Goal: Task Accomplishment & Management: Manage account settings

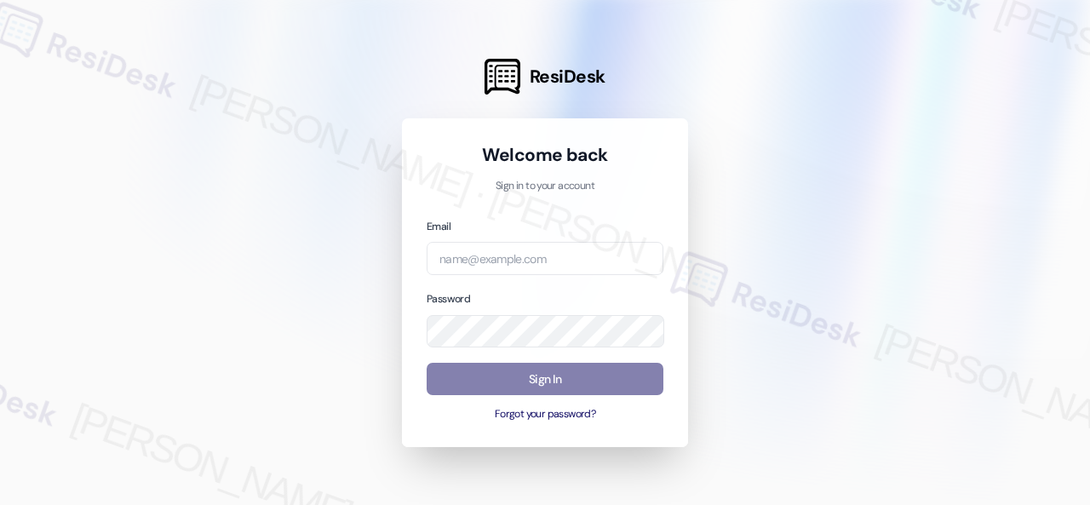
click at [283, 20] on div at bounding box center [545, 252] width 1090 height 505
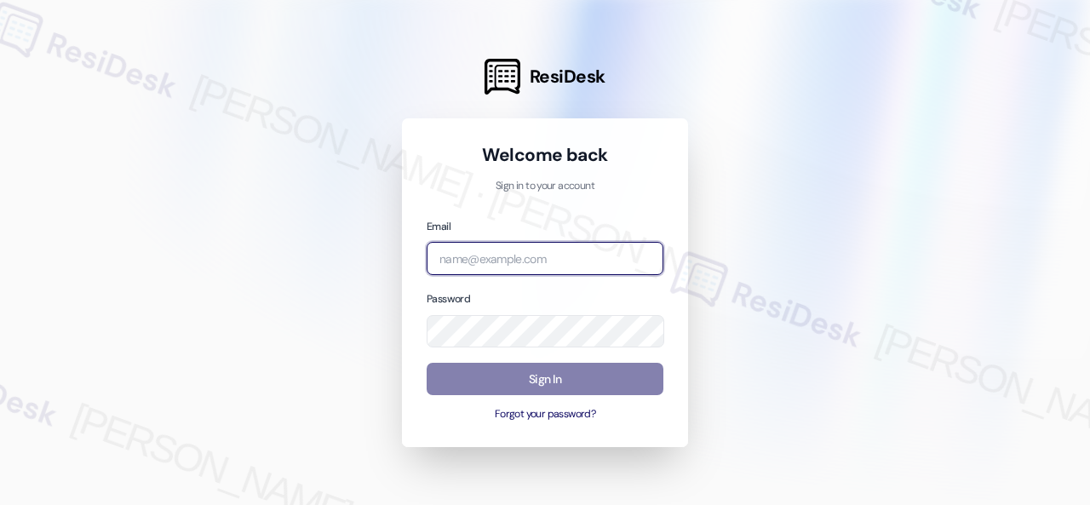
click at [488, 256] on input "email" at bounding box center [545, 258] width 237 height 33
paste input "automated-surveys-birchstone_residential-resen.fifteen@birchstone_[DOMAIN_NAME]"
type input "automated-surveys-birchstone_residential-resen.fifteen@birchstone_[DOMAIN_NAME]"
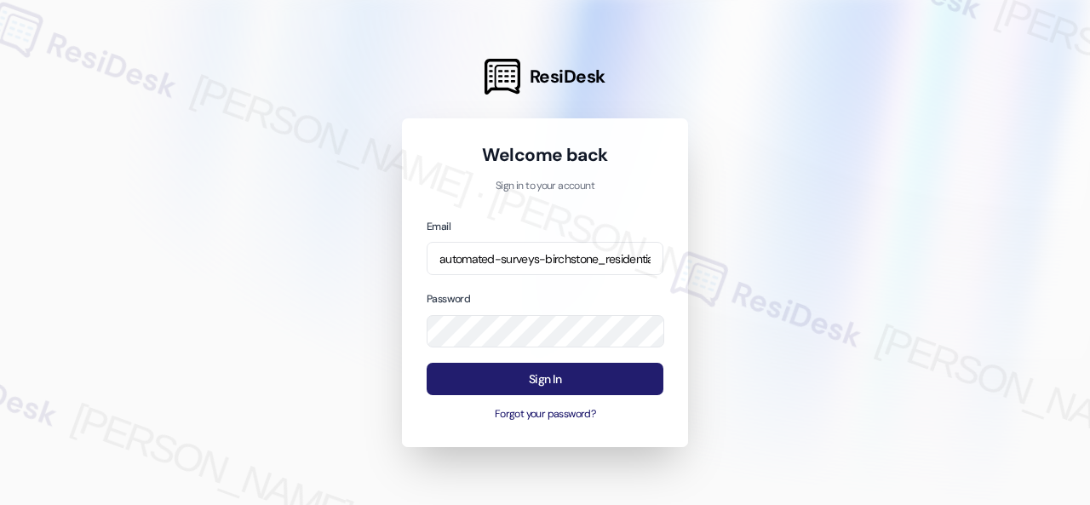
click at [523, 374] on button "Sign In" at bounding box center [545, 379] width 237 height 33
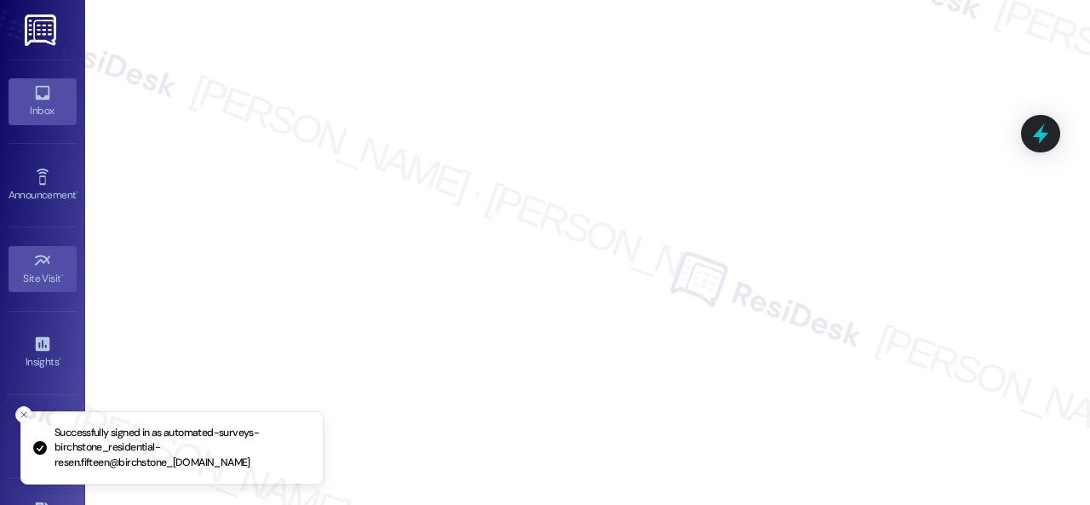
click at [20, 106] on div "Inbox" at bounding box center [42, 110] width 85 height 17
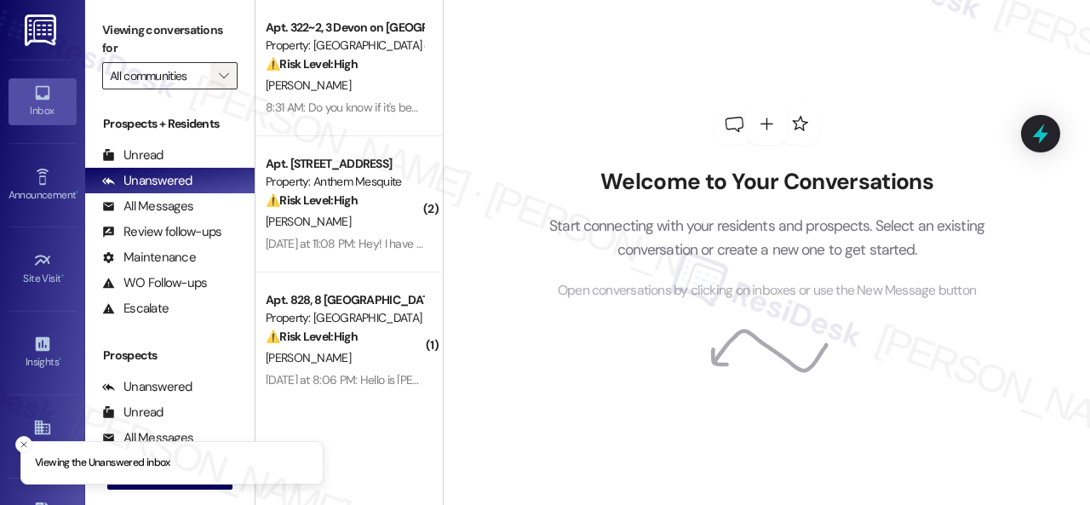
click at [220, 72] on icon "" at bounding box center [223, 76] width 9 height 14
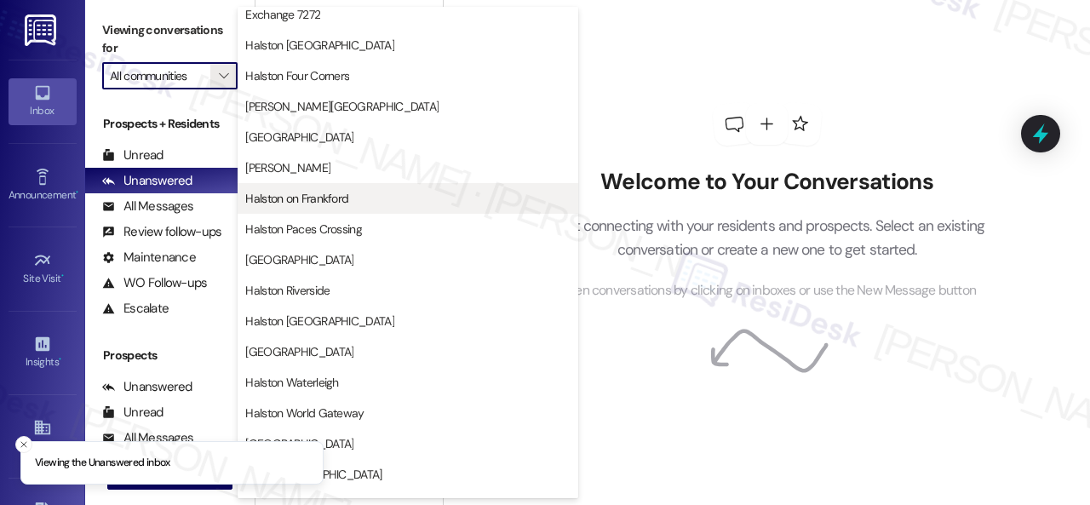
scroll to position [511, 0]
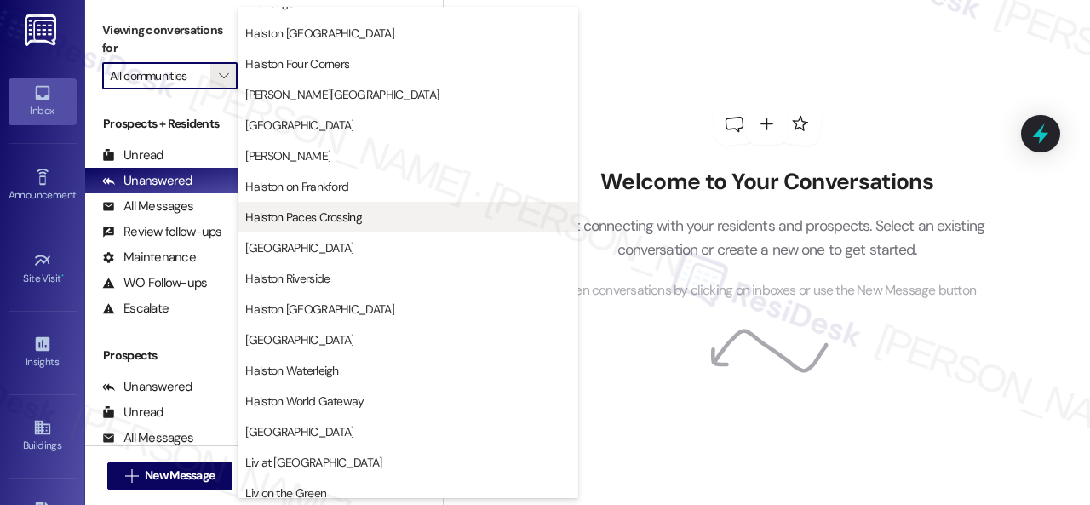
click at [312, 215] on span "Halston Paces Crossing" at bounding box center [303, 217] width 117 height 17
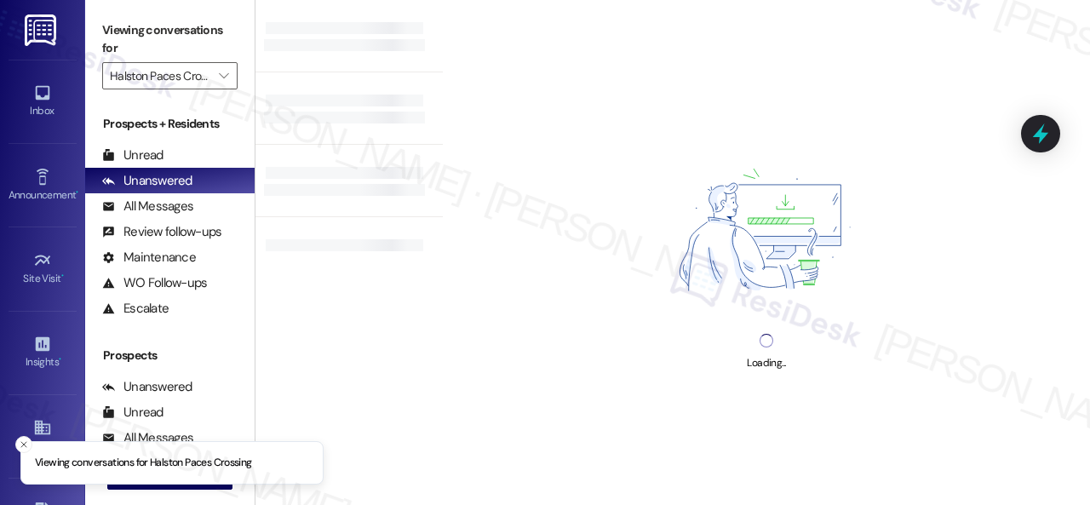
type input "Halston Paces Crossing"
